Goal: Information Seeking & Learning: Learn about a topic

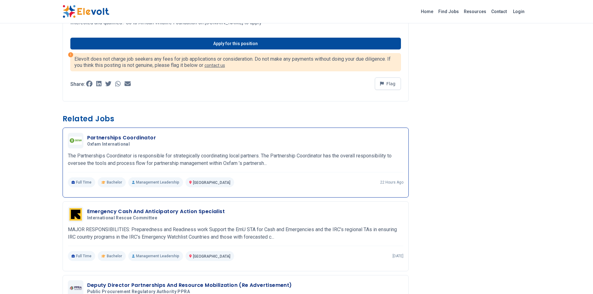
scroll to position [489, 0]
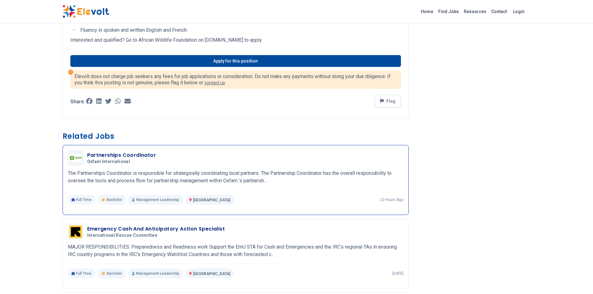
click at [211, 178] on p "The Partnerships Coordinator is responsible for strategically coordinating loca…" at bounding box center [236, 177] width 336 height 15
click at [162, 166] on div "Partnerships Coordinator Oxfam International [DATE] [DATE]" at bounding box center [236, 158] width 336 height 16
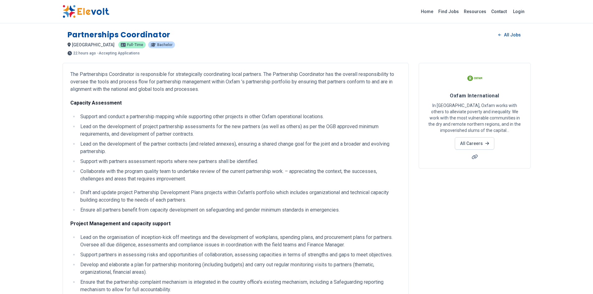
drag, startPoint x: 229, startPoint y: 182, endPoint x: 62, endPoint y: 32, distance: 224.3
copy div "Partnerships Coordinator All Jobs nairobi KE Full-time Bachelor 22 hours ago 09…"
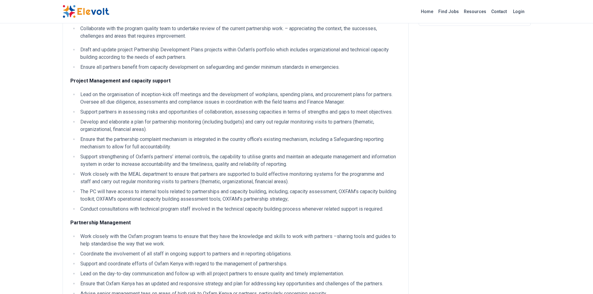
scroll to position [156, 0]
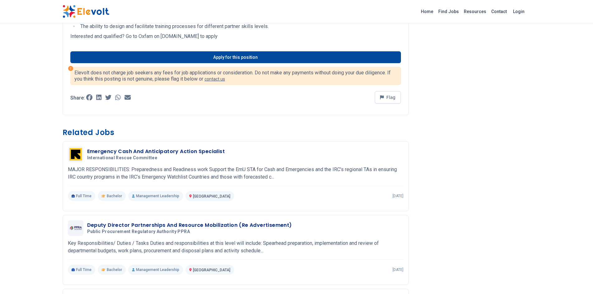
scroll to position [716, 0]
